Goal: Communication & Community: Answer question/provide support

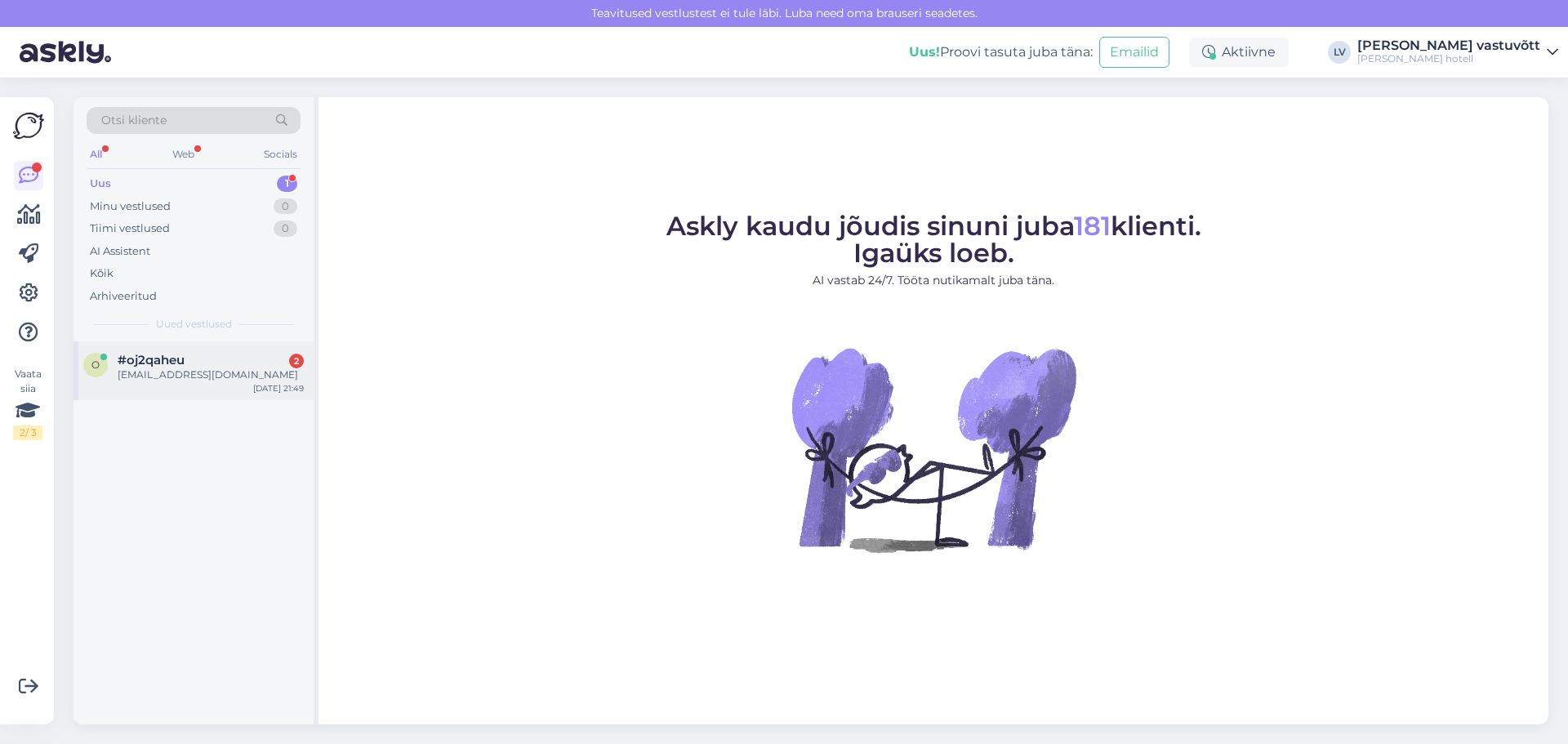
click at [220, 372] on div "[EMAIL_ADDRESS][DOMAIN_NAME]" at bounding box center [211, 375] width 186 height 15
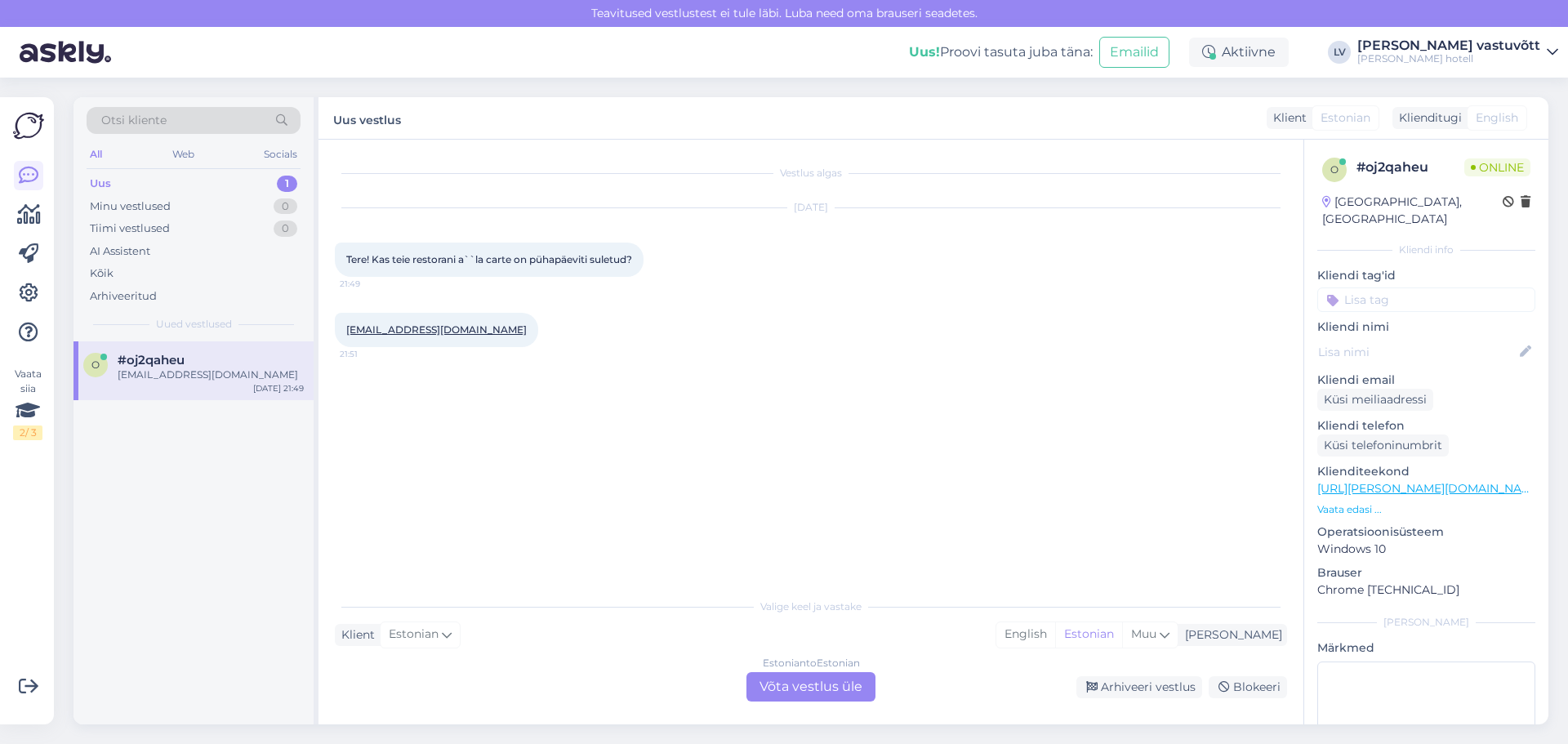
click at [807, 685] on div "Estonian to Estonian Võta vestlus üle" at bounding box center [811, 687] width 129 height 30
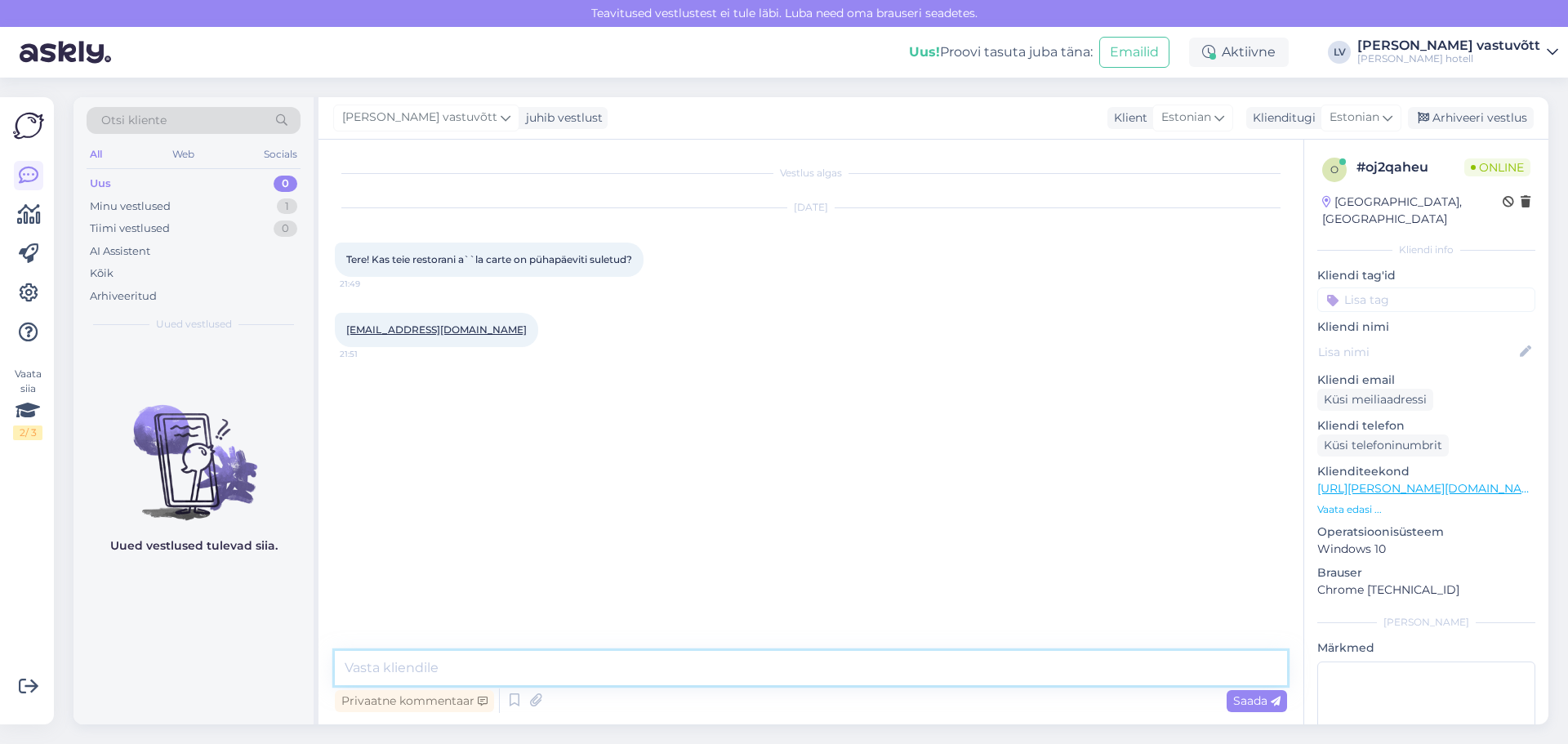
click at [365, 666] on textarea at bounding box center [811, 668] width 953 height 35
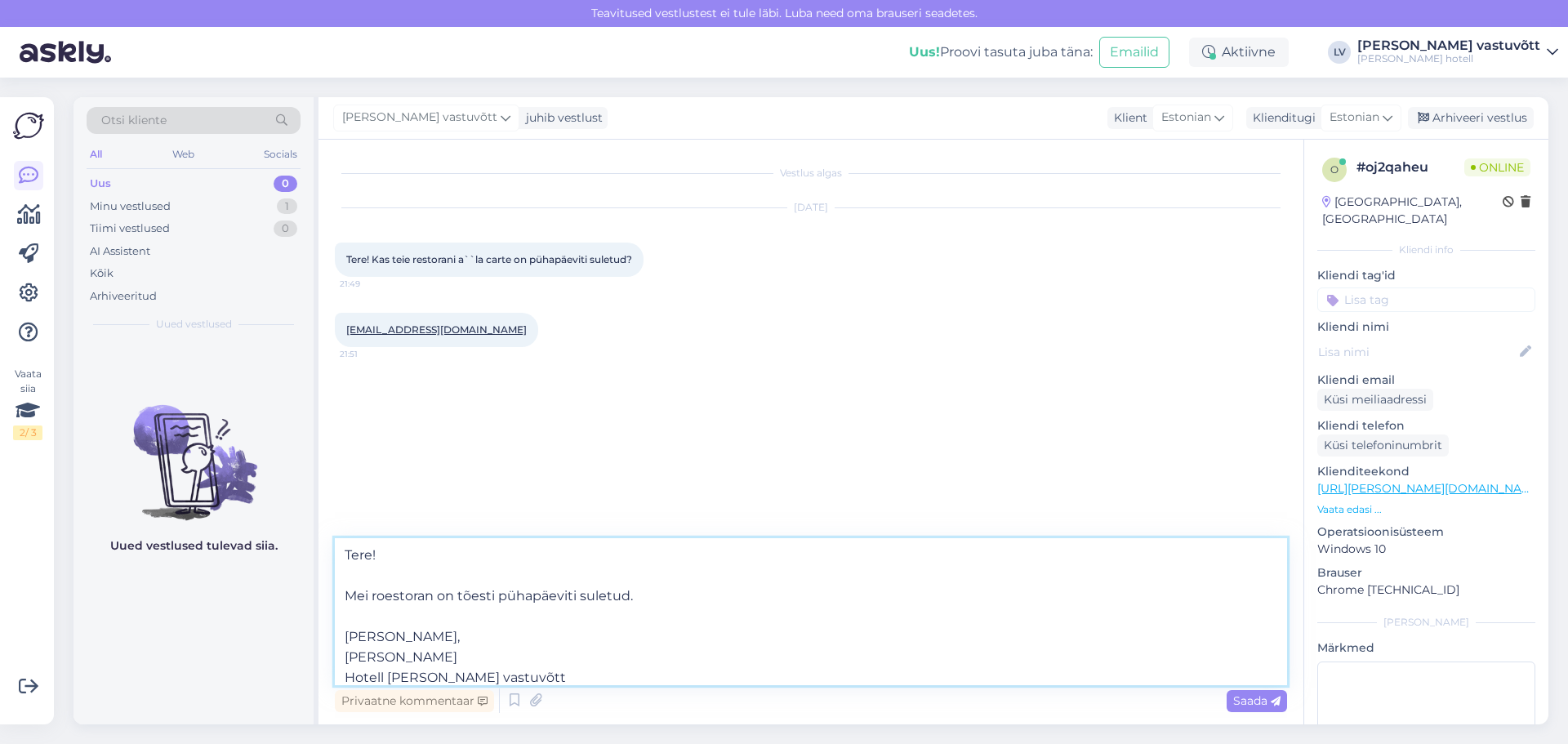
click at [368, 598] on textarea "Tere! Mei roestoran on tõesti pühapäeviti suletud. Heade soovidega, Cristel K. …" at bounding box center [811, 611] width 953 height 147
click at [419, 602] on textarea "Tere! Meie roestoran on tõesti pühapäeviti suletud. Heade soovidega, Cristel K.…" at bounding box center [811, 611] width 953 height 147
click at [436, 598] on textarea "Tere! Meie roestoran on tõesti pühapäeviti suletud. Heade soovidega, Cristel K.…" at bounding box center [811, 611] width 953 height 147
type textarea "Tere! Meie restoran on tõesti pühapäeviti suletud. Heade soovidega, Cristel K. …"
click at [1237, 697] on span "Saada" at bounding box center [1257, 700] width 47 height 15
